Goal: Information Seeking & Learning: Learn about a topic

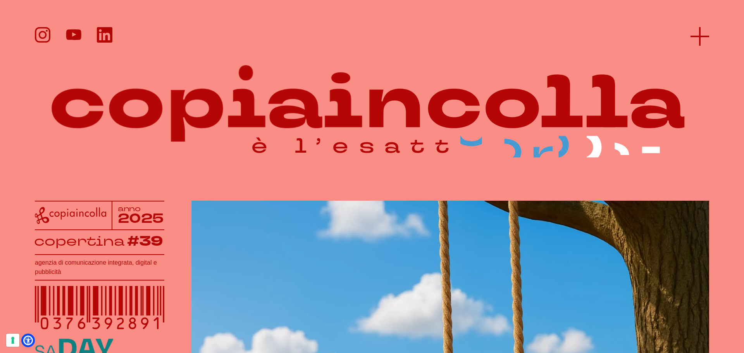
click at [708, 33] on icon at bounding box center [700, 36] width 19 height 19
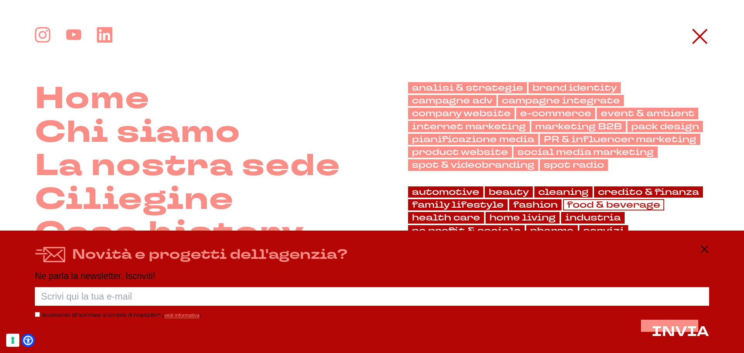
click at [594, 205] on link "food & beverage" at bounding box center [613, 204] width 101 height 11
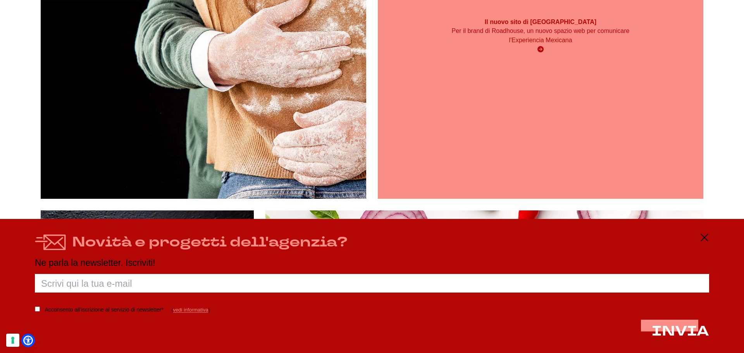
scroll to position [543, 0]
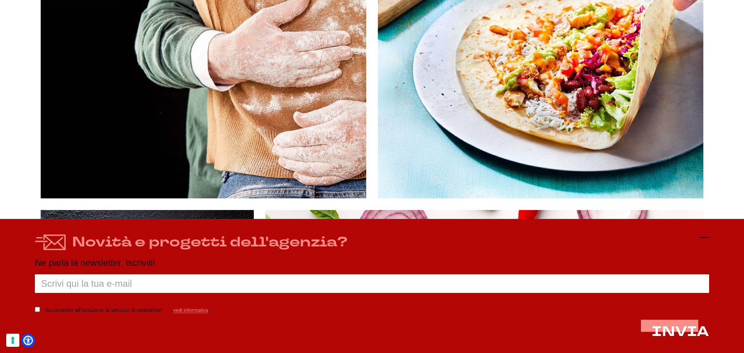
click at [704, 240] on icon at bounding box center [704, 237] width 9 height 9
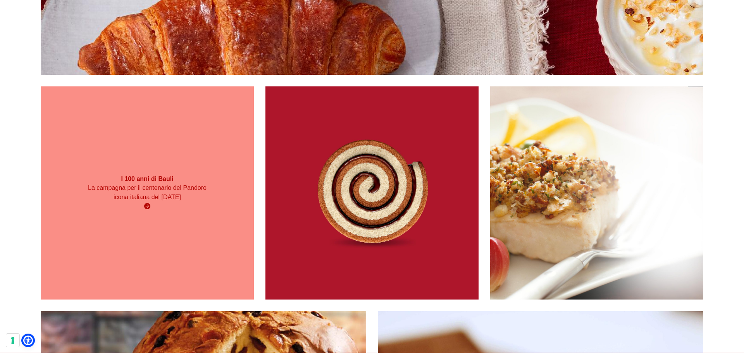
scroll to position [1241, 0]
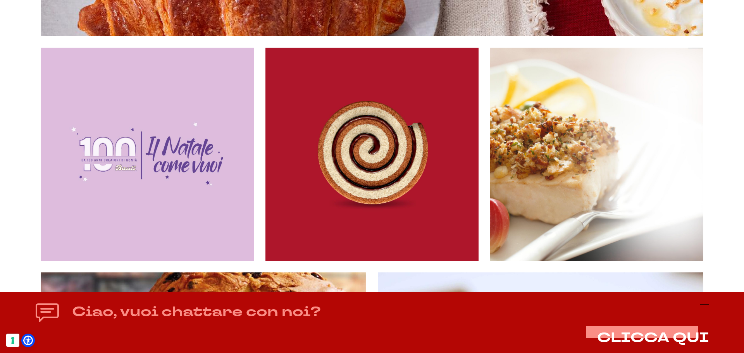
click at [706, 304] on line at bounding box center [704, 304] width 9 height 0
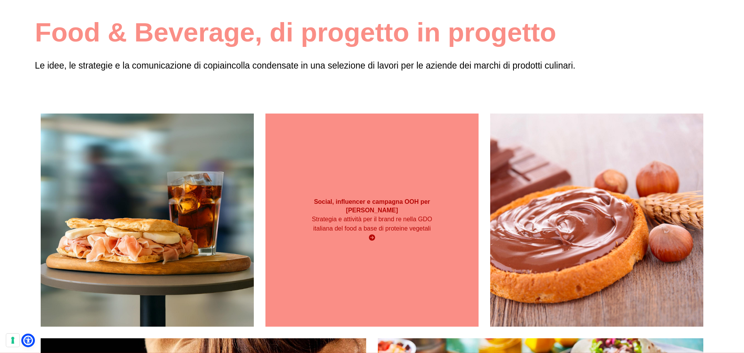
scroll to position [78, 0]
click at [432, 168] on div "Social, influencer e campagna OOH per Kioene Strategia e attività per il brand …" at bounding box center [372, 219] width 213 height 213
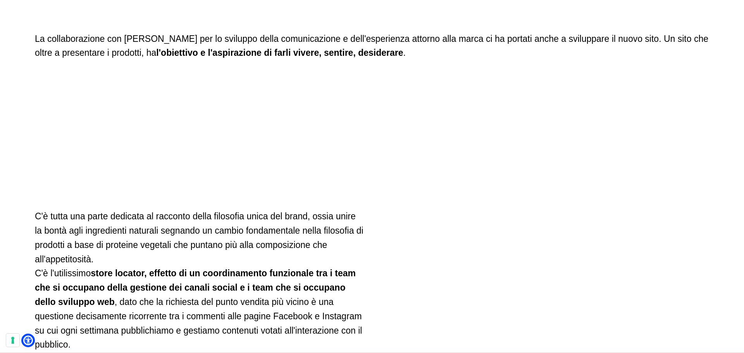
scroll to position [4071, 0]
